Goal: Transaction & Acquisition: Book appointment/travel/reservation

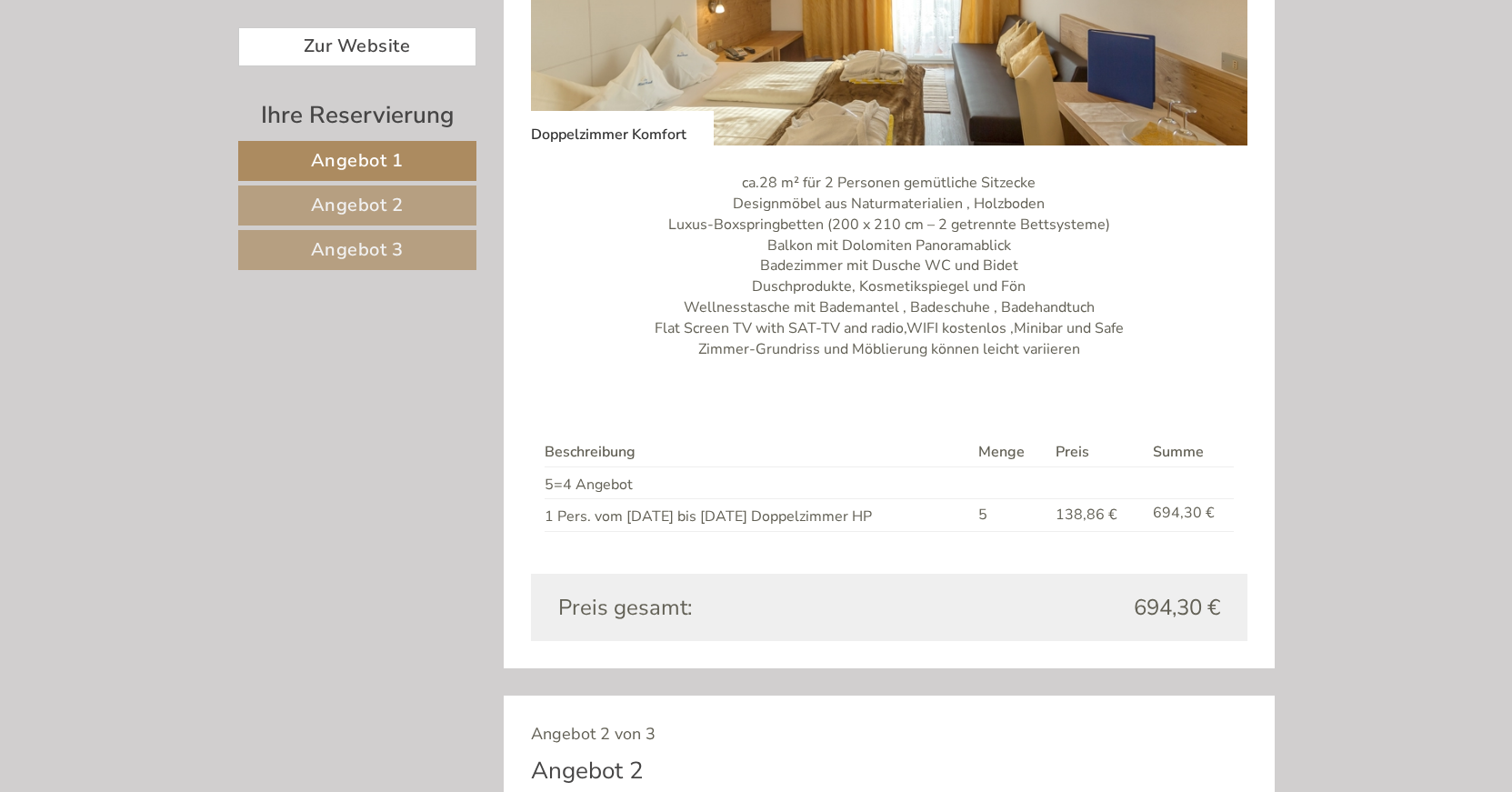
scroll to position [1391, 0]
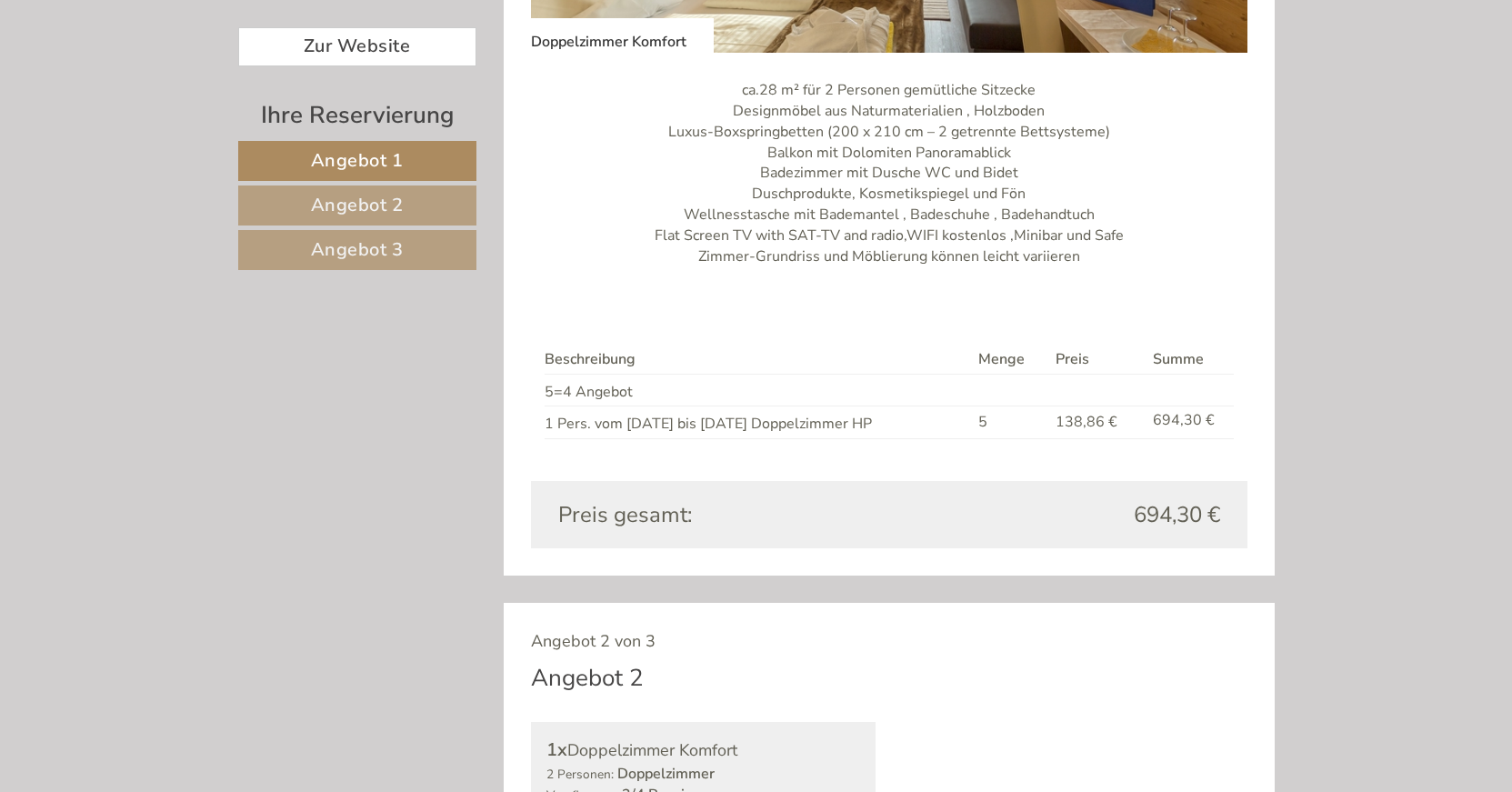
click at [310, 198] on link "Angebot 2" at bounding box center [357, 205] width 238 height 40
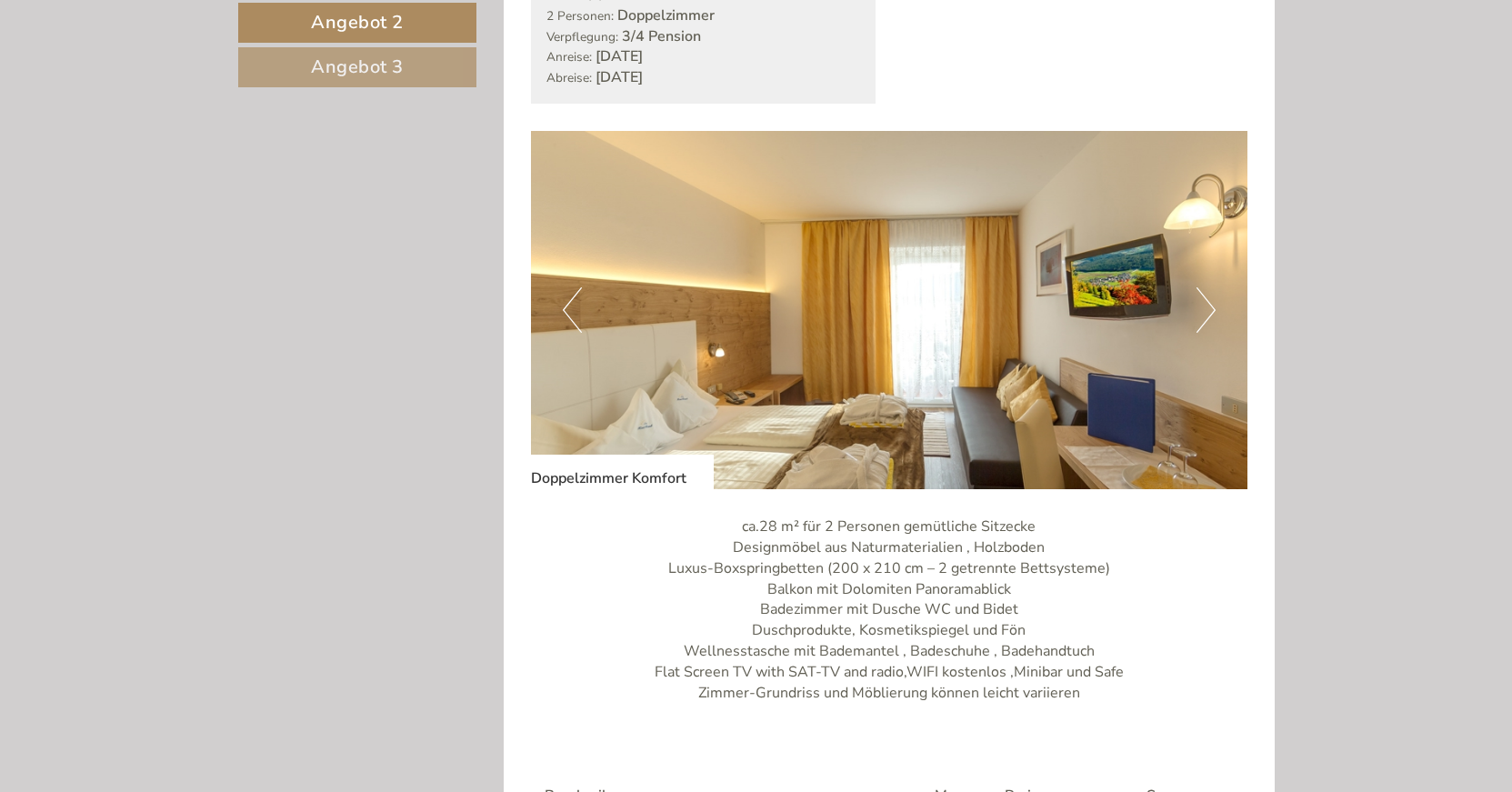
scroll to position [706, 0]
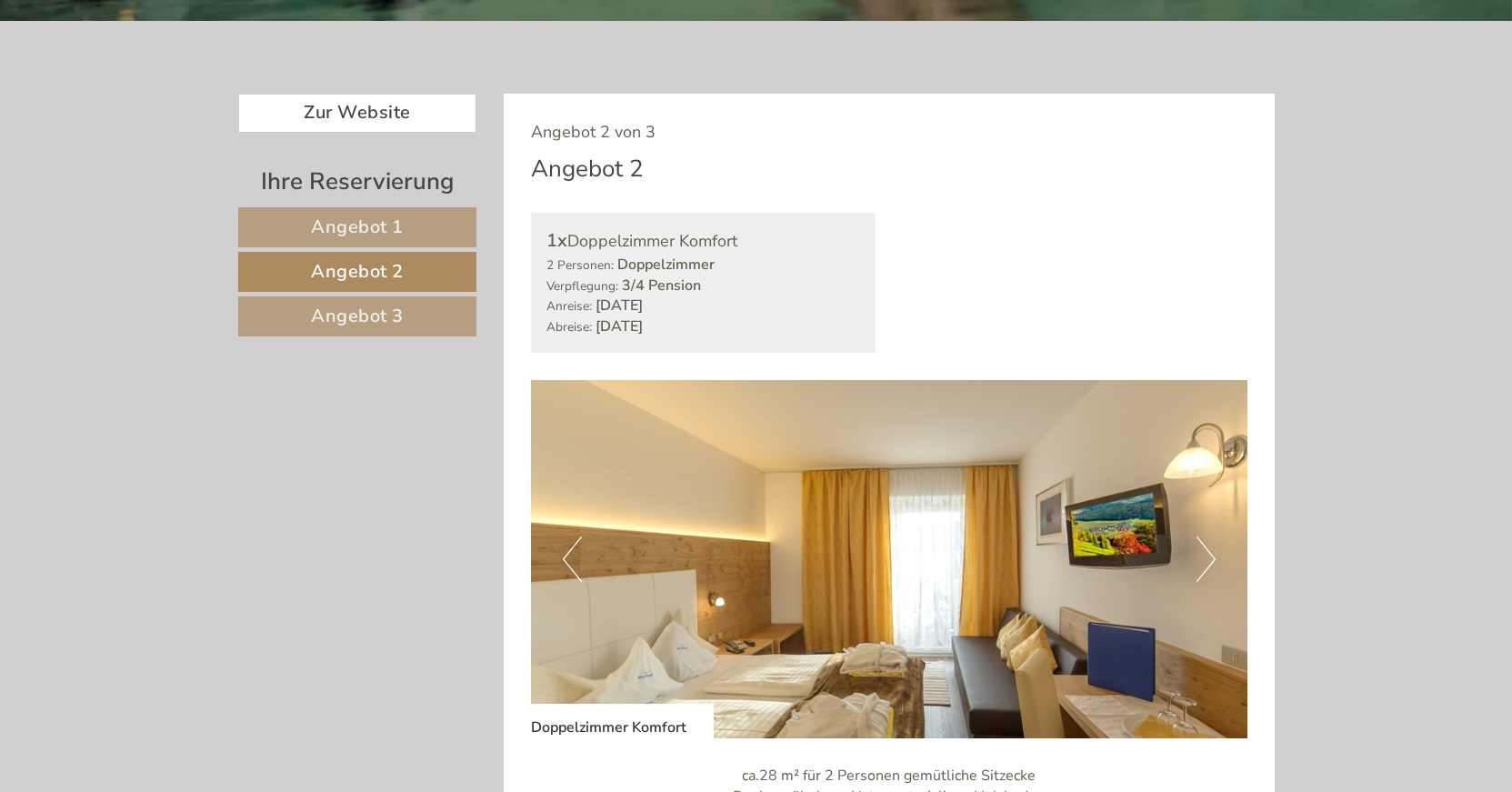
click at [381, 237] on span "Angebot 1" at bounding box center [357, 226] width 93 height 24
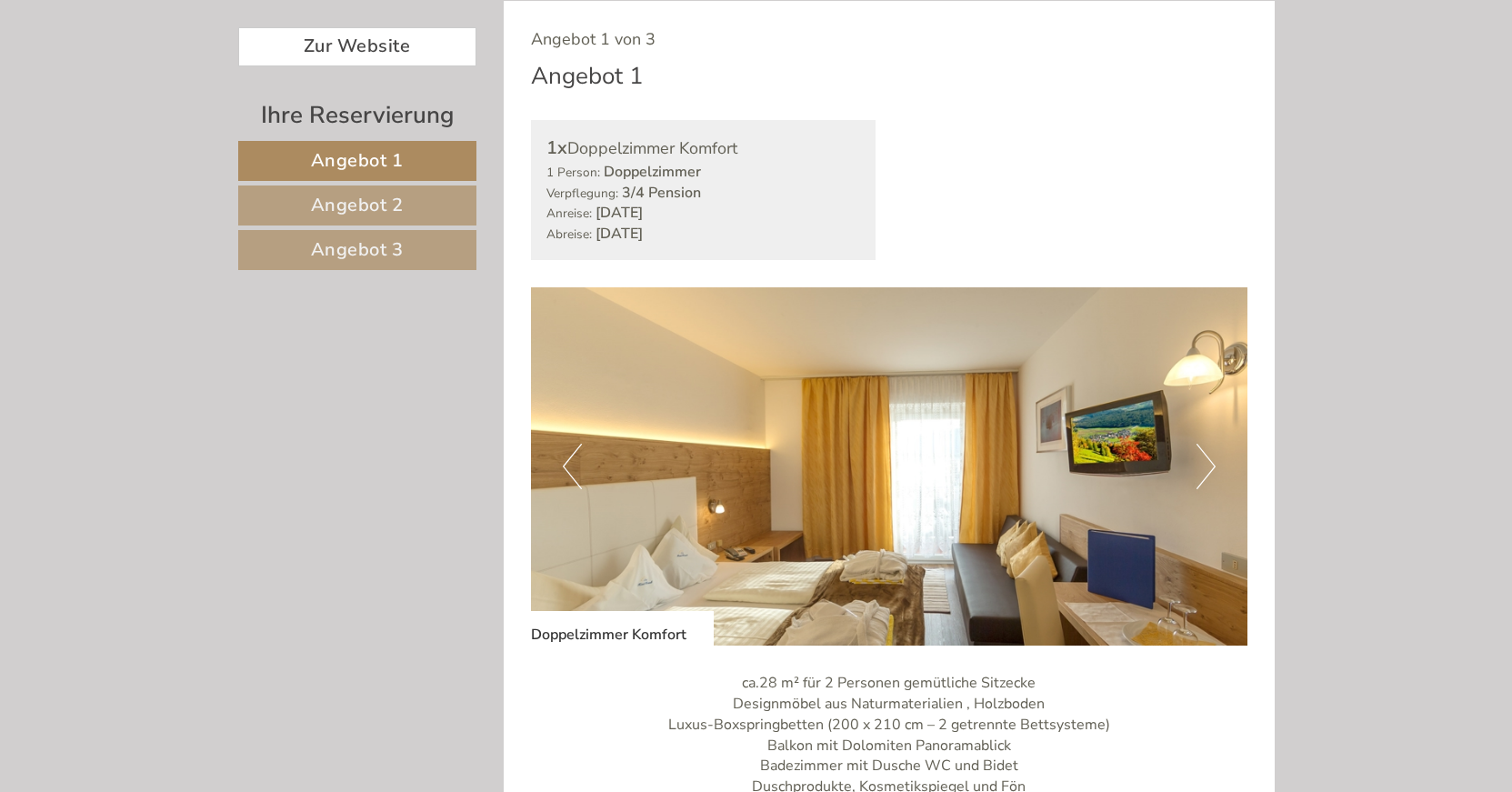
scroll to position [1169, 0]
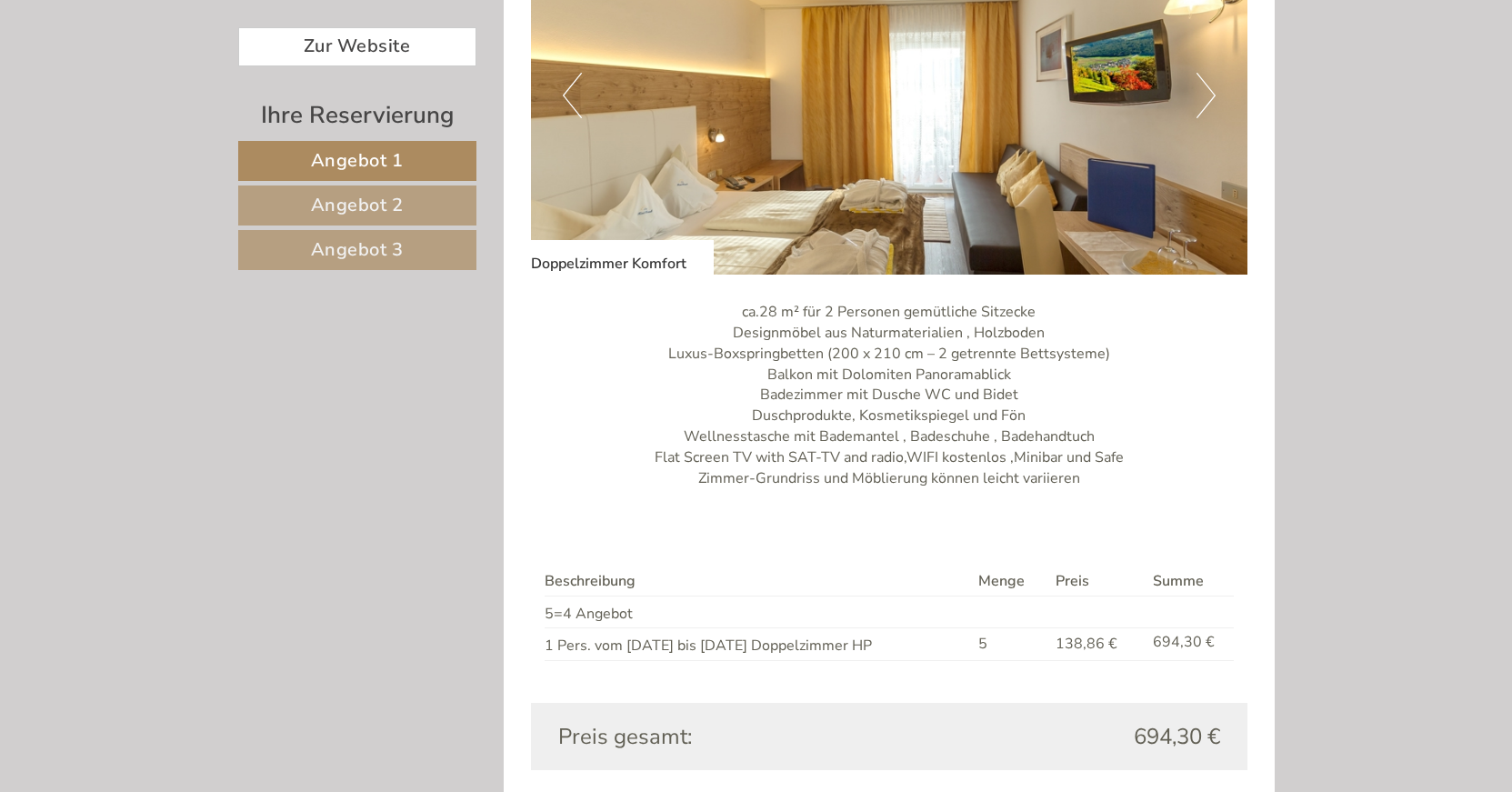
click at [393, 204] on span "Angebot 2" at bounding box center [357, 205] width 93 height 24
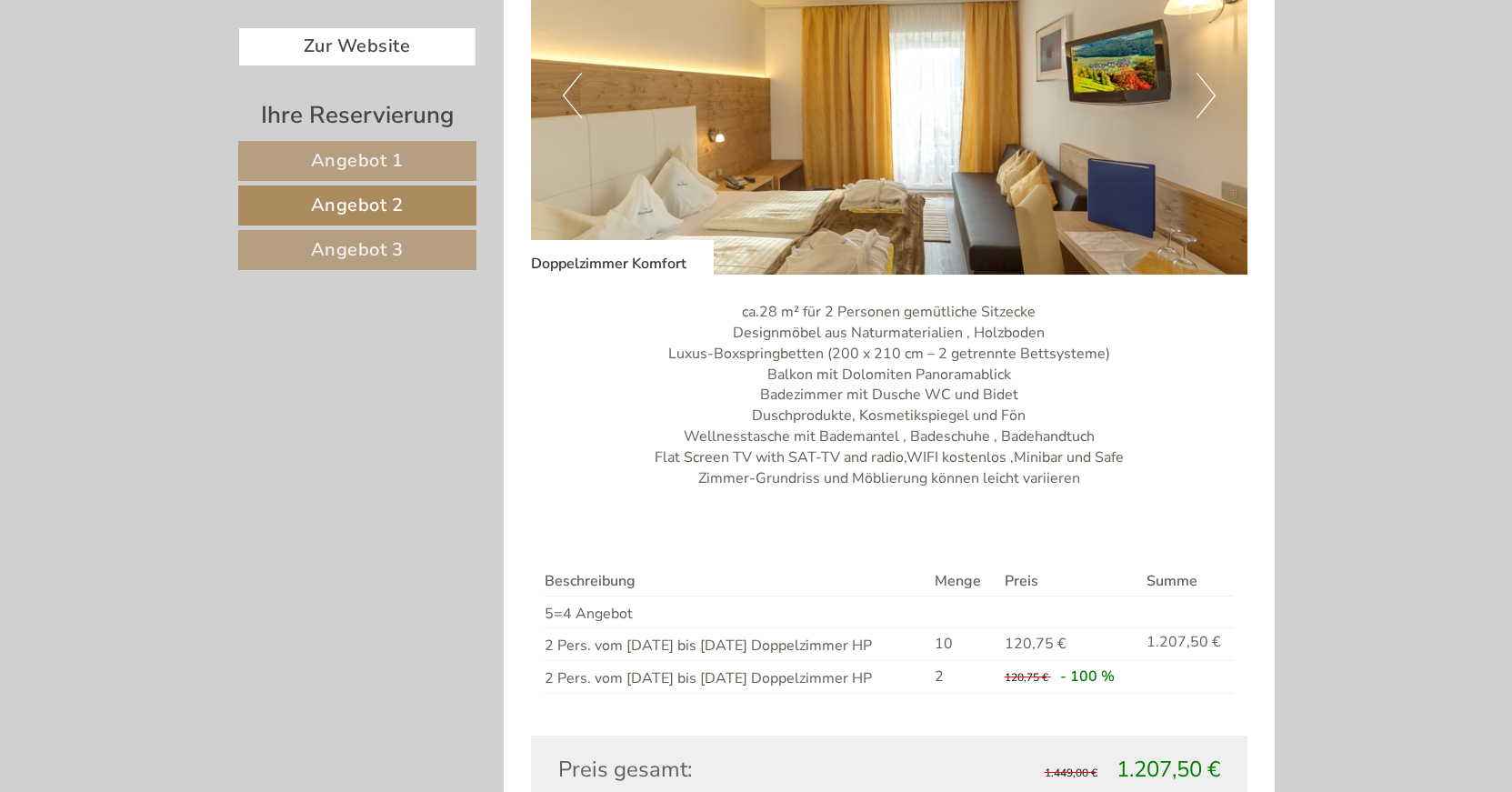
scroll to position [798, 0]
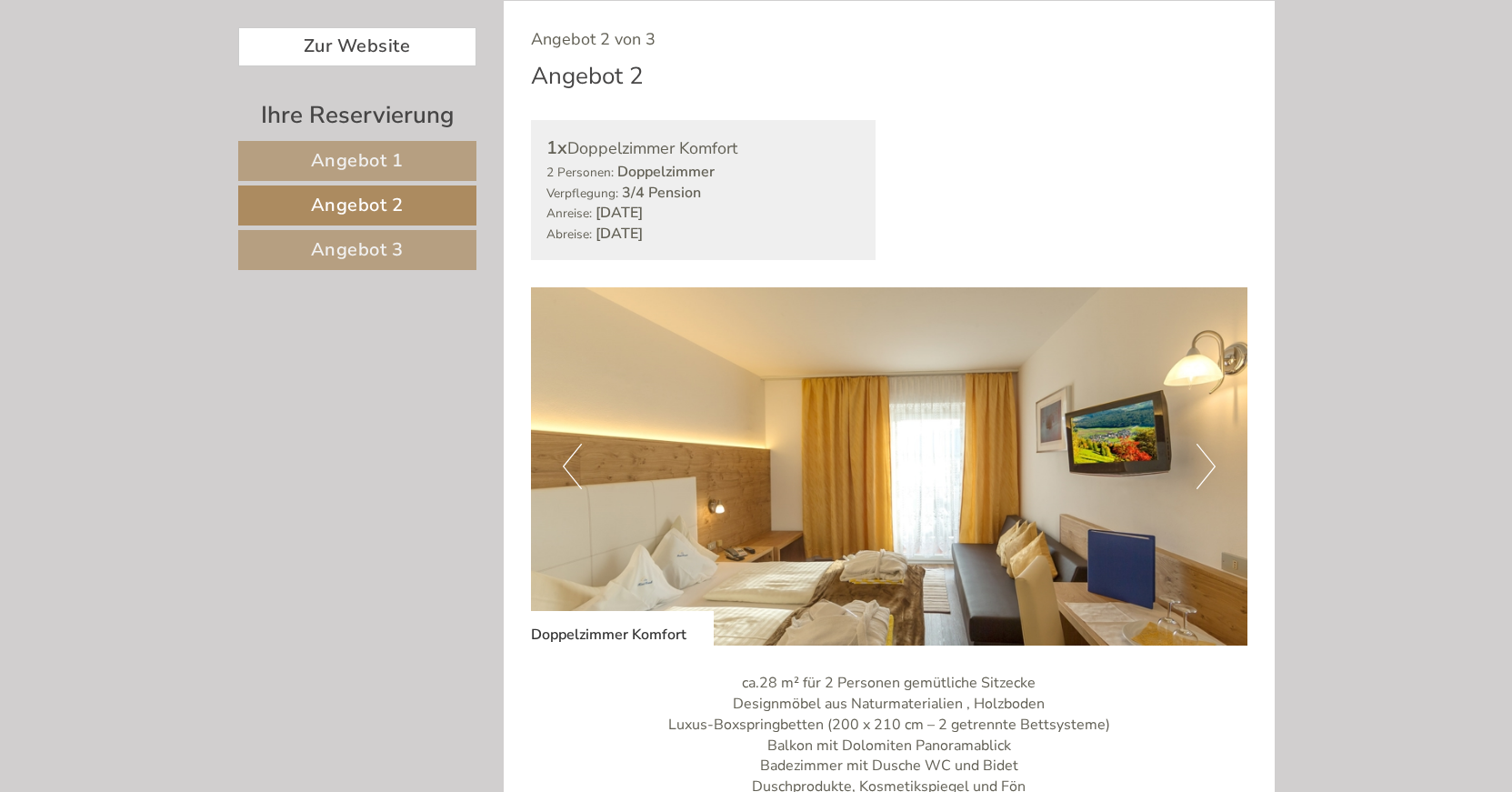
click at [413, 274] on div "Ihre Reservierung Angebot 1 Angebot 2 Angebot 3" at bounding box center [360, 195] width 244 height 193
click at [414, 265] on link "Angebot 3" at bounding box center [357, 249] width 238 height 40
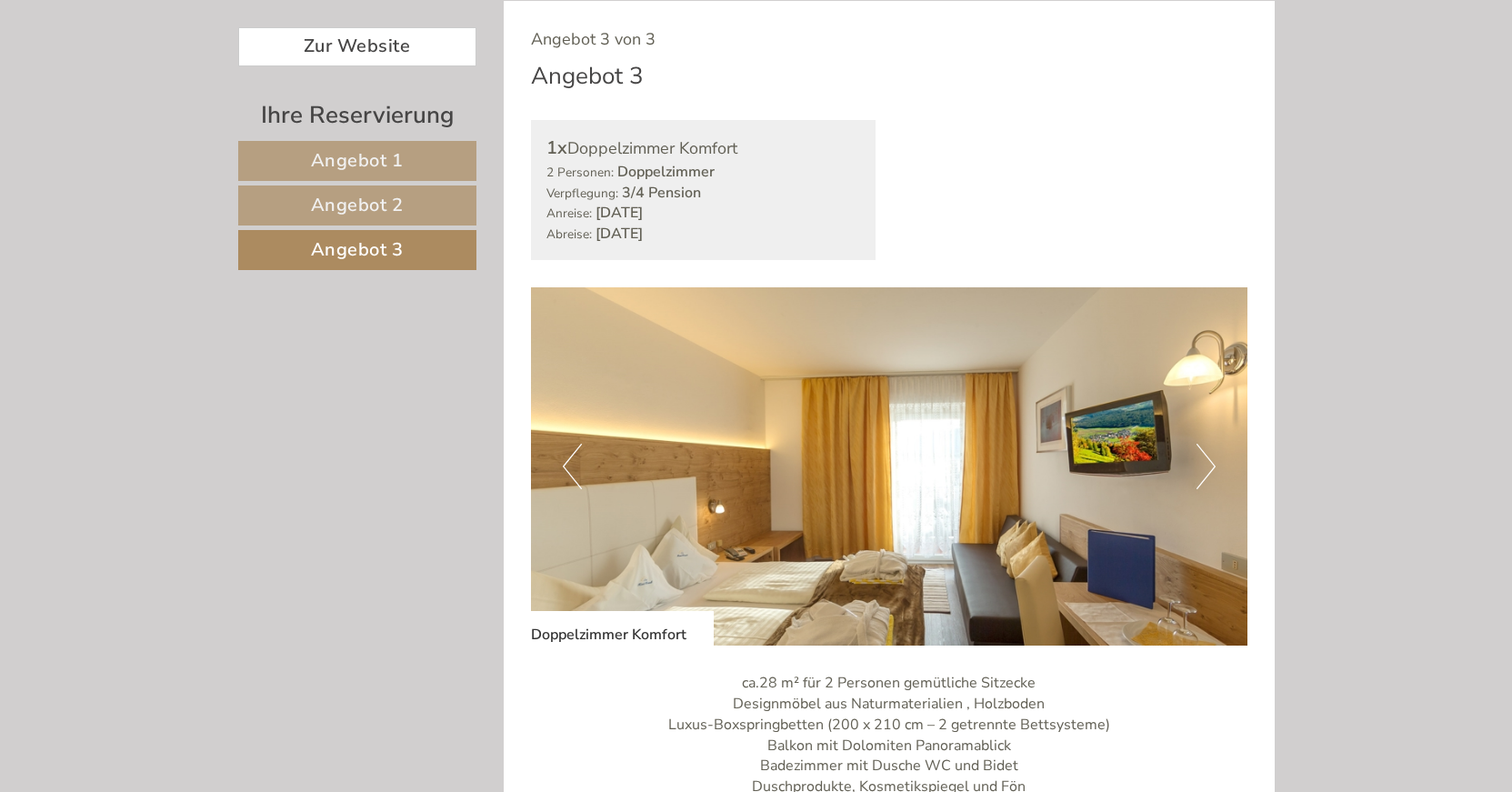
click at [413, 217] on link "Angebot 2" at bounding box center [357, 205] width 238 height 40
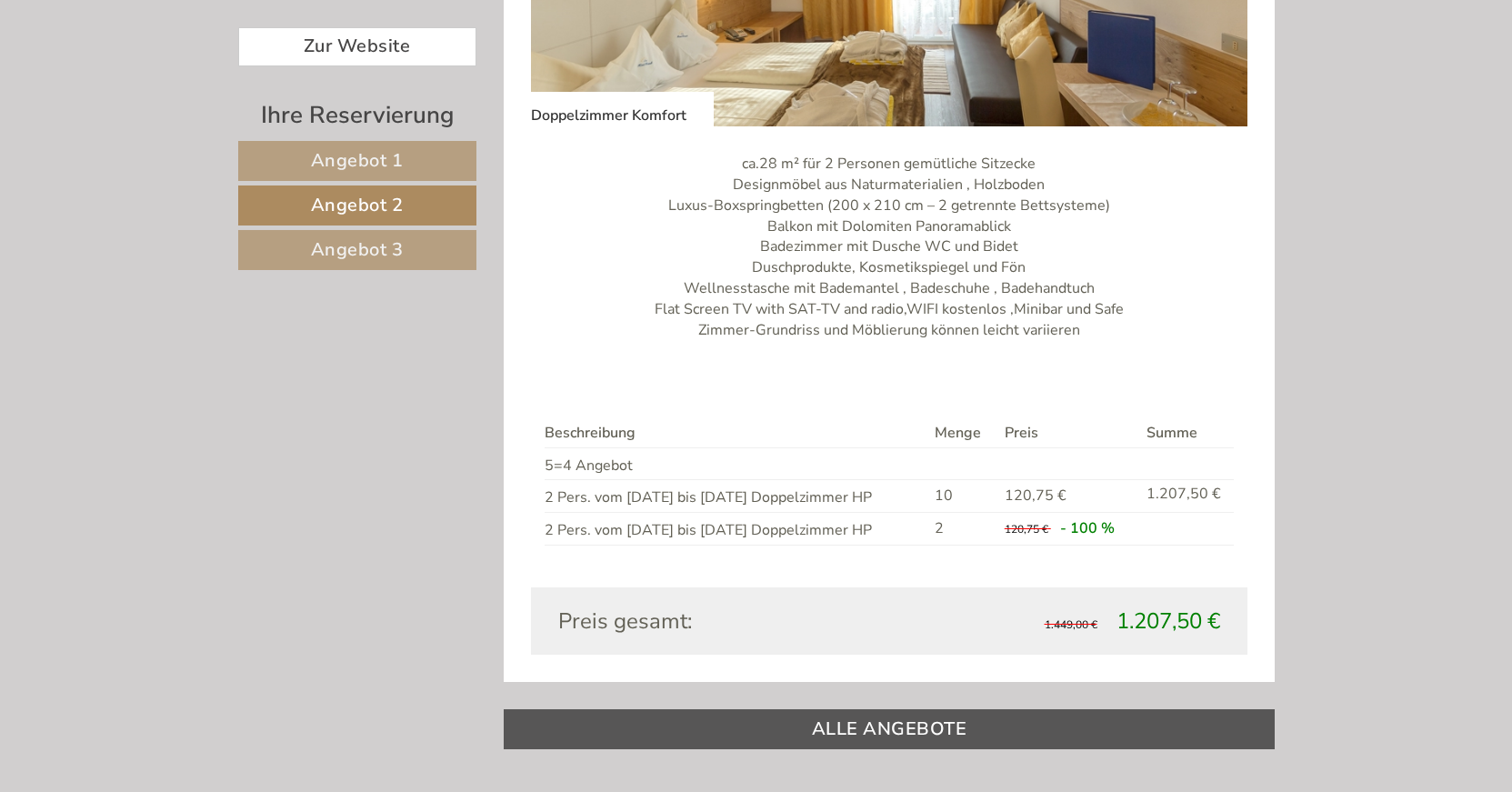
scroll to position [1355, 0]
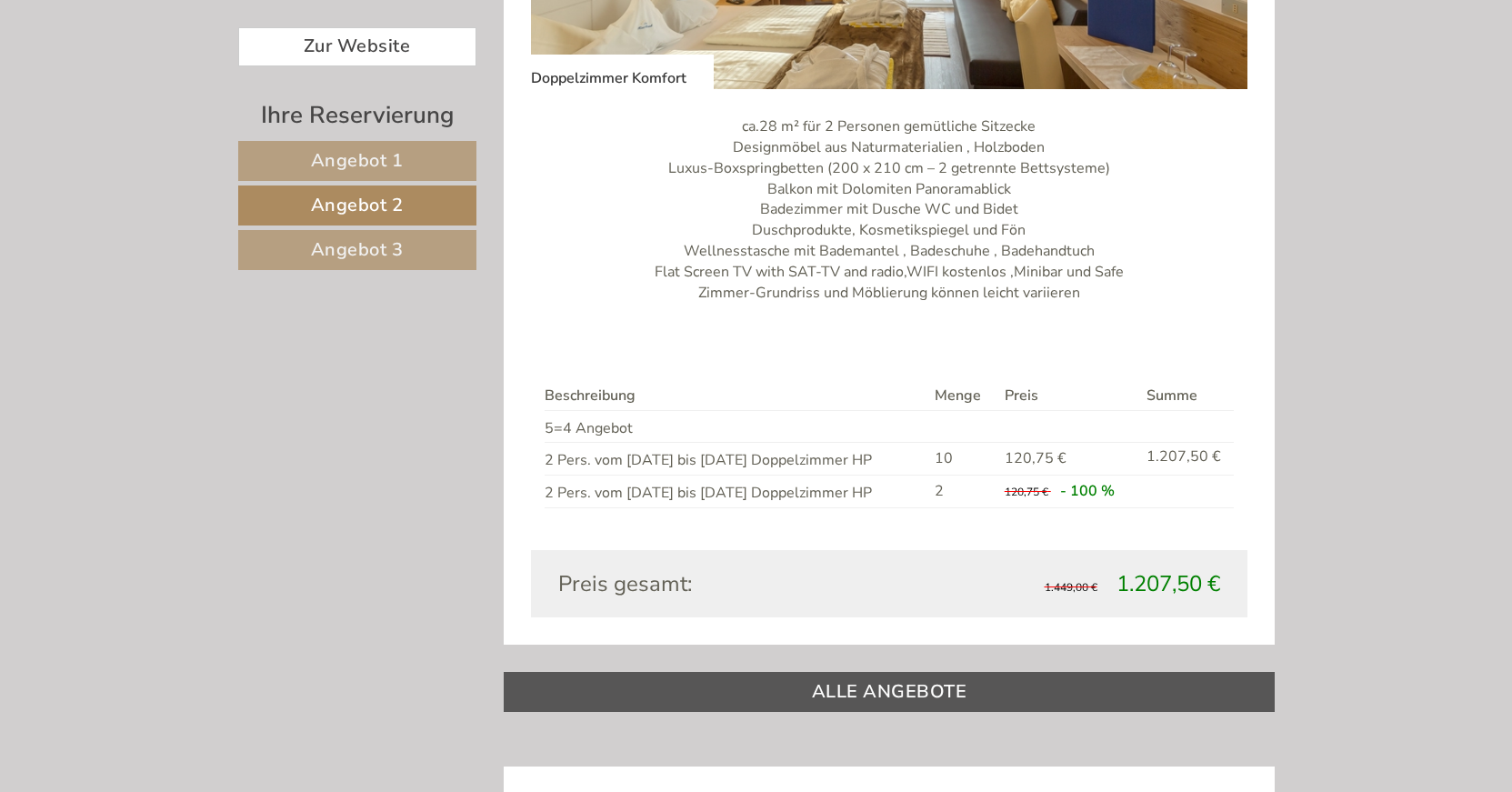
click at [337, 256] on span "Angebot 3" at bounding box center [357, 249] width 93 height 24
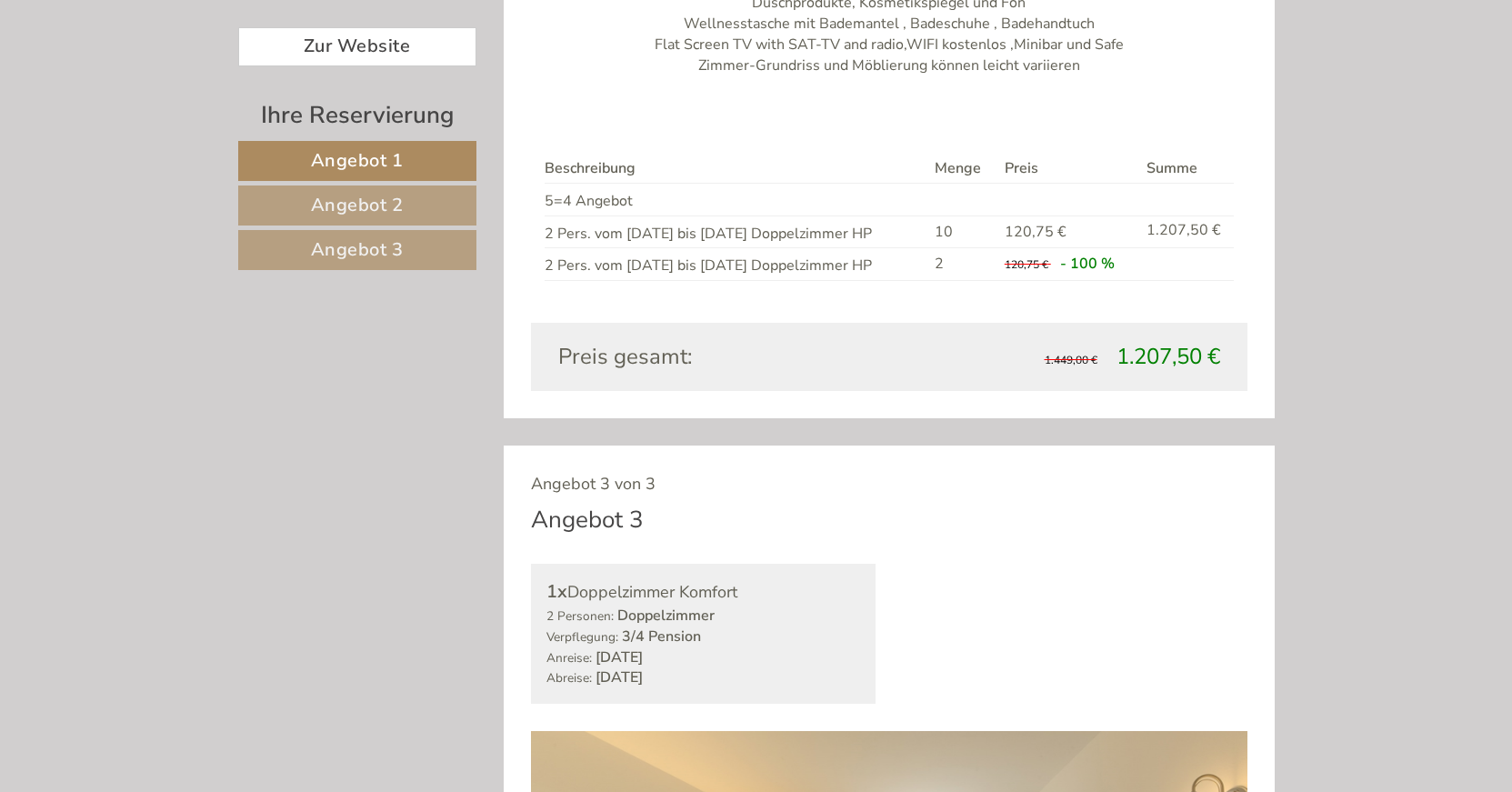
scroll to position [2783, 0]
